Goal: Navigation & Orientation: Find specific page/section

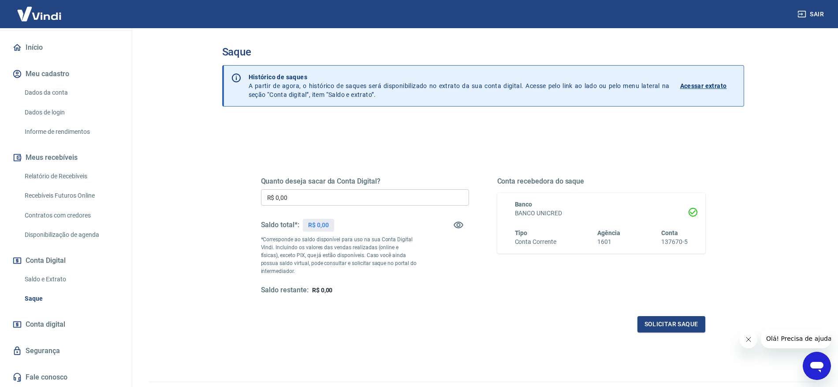
scroll to position [48, 0]
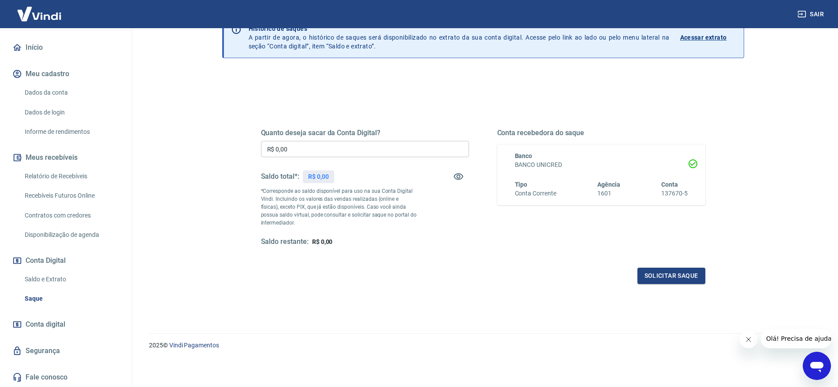
click at [71, 278] on link "Saldo e Extrato" at bounding box center [71, 280] width 100 height 18
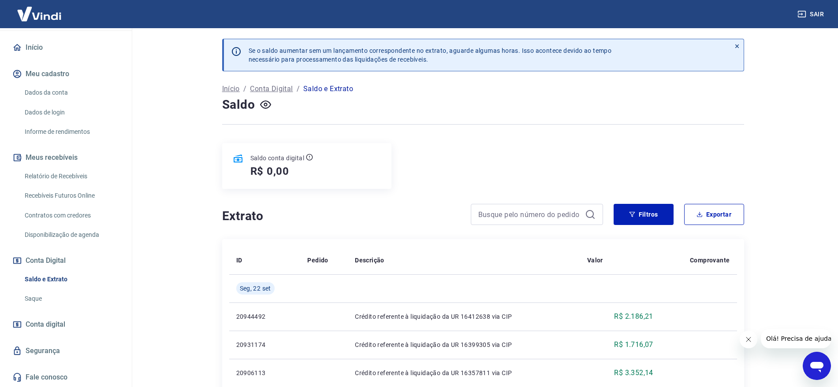
click at [40, 294] on link "Saque" at bounding box center [71, 299] width 100 height 18
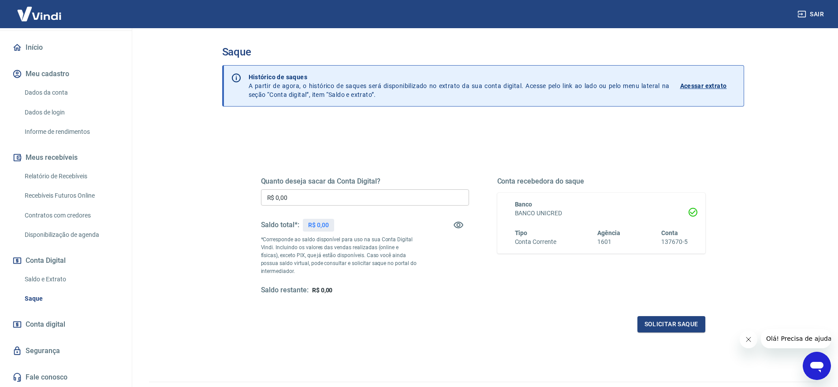
scroll to position [48, 0]
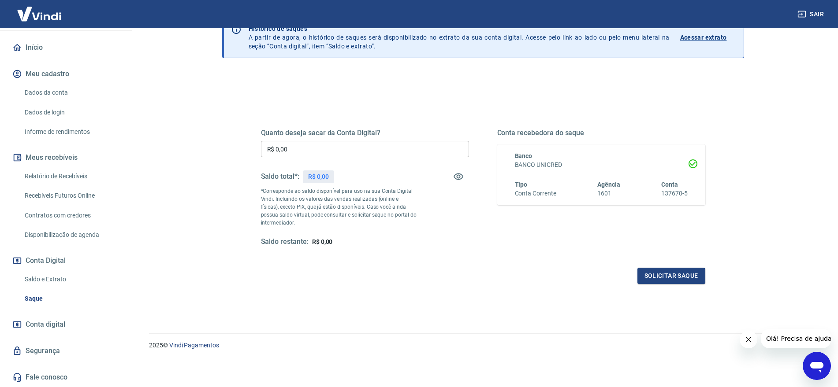
click at [82, 176] on link "Relatório de Recebíveis" at bounding box center [71, 176] width 100 height 18
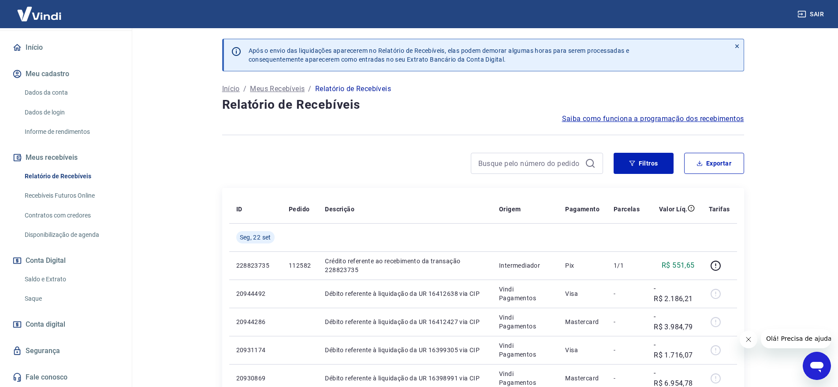
click at [74, 198] on link "Recebíveis Futuros Online" at bounding box center [71, 196] width 100 height 18
